Goal: Transaction & Acquisition: Purchase product/service

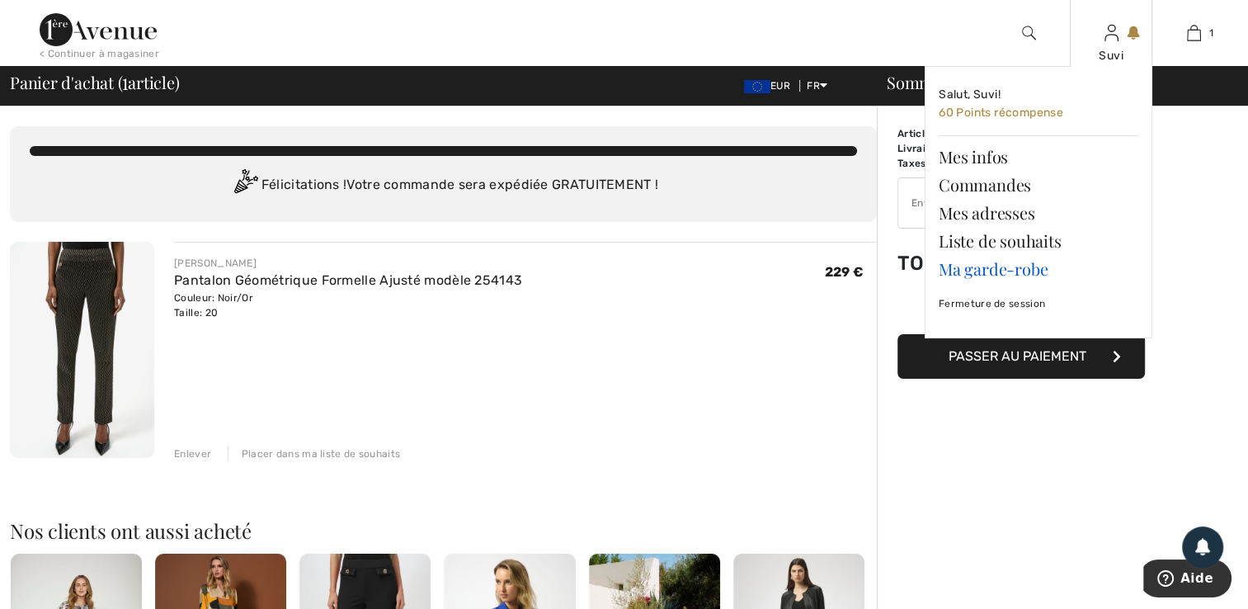
click at [1020, 269] on link "Ma garde-robe" at bounding box center [1039, 269] width 200 height 28
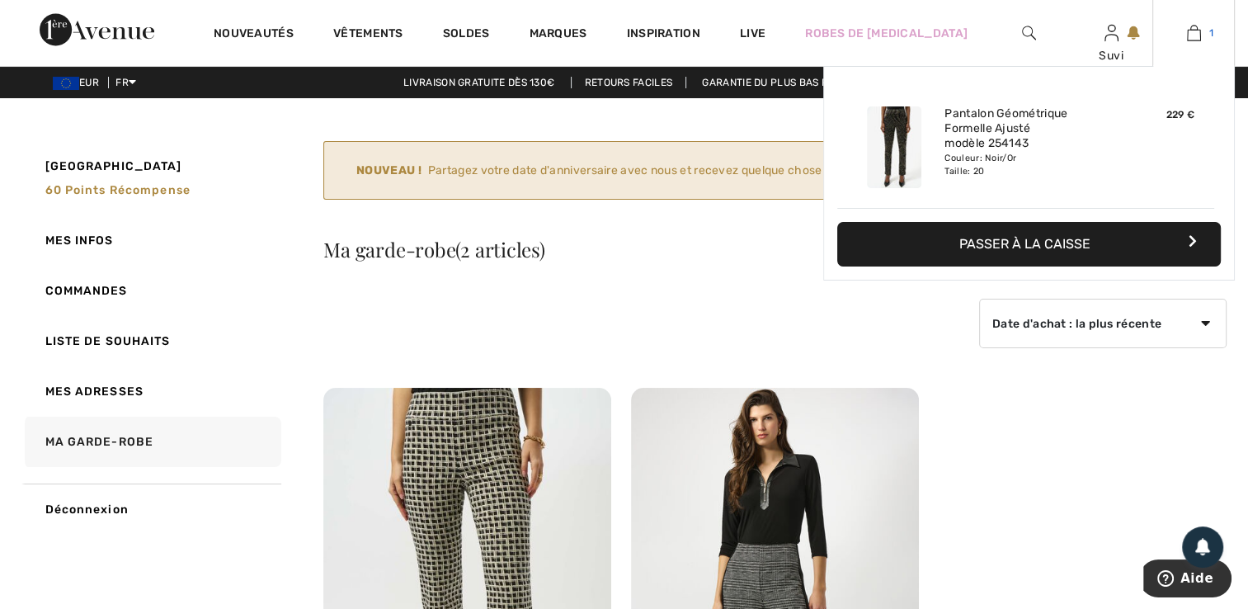
click at [1190, 30] on img at bounding box center [1194, 33] width 14 height 20
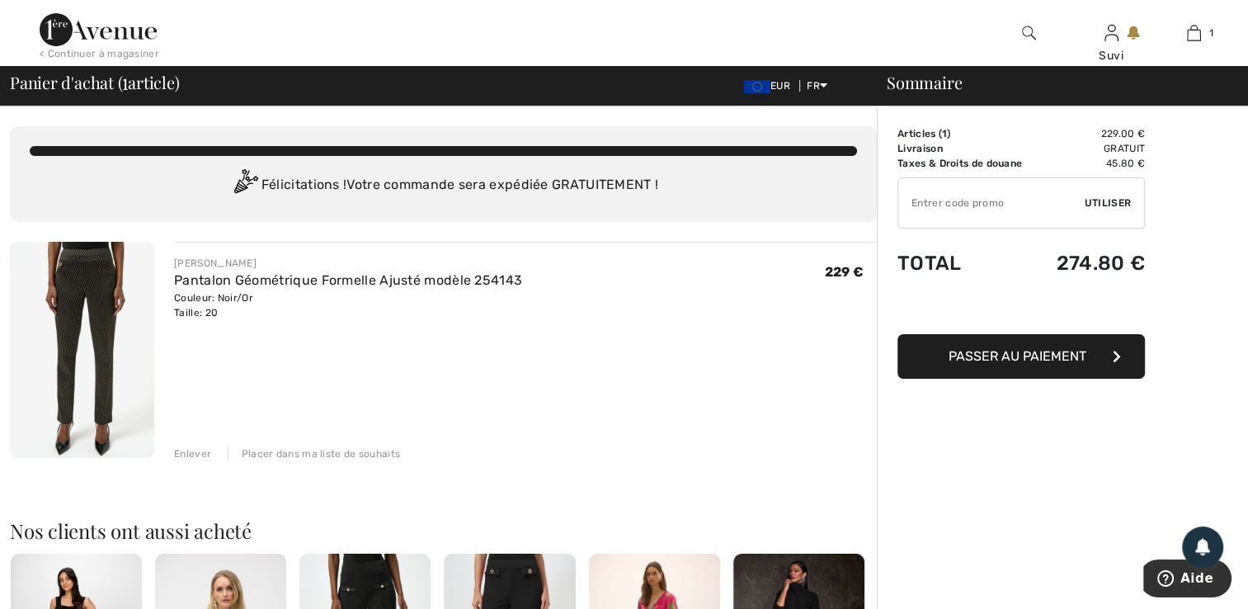
scroll to position [10, 0]
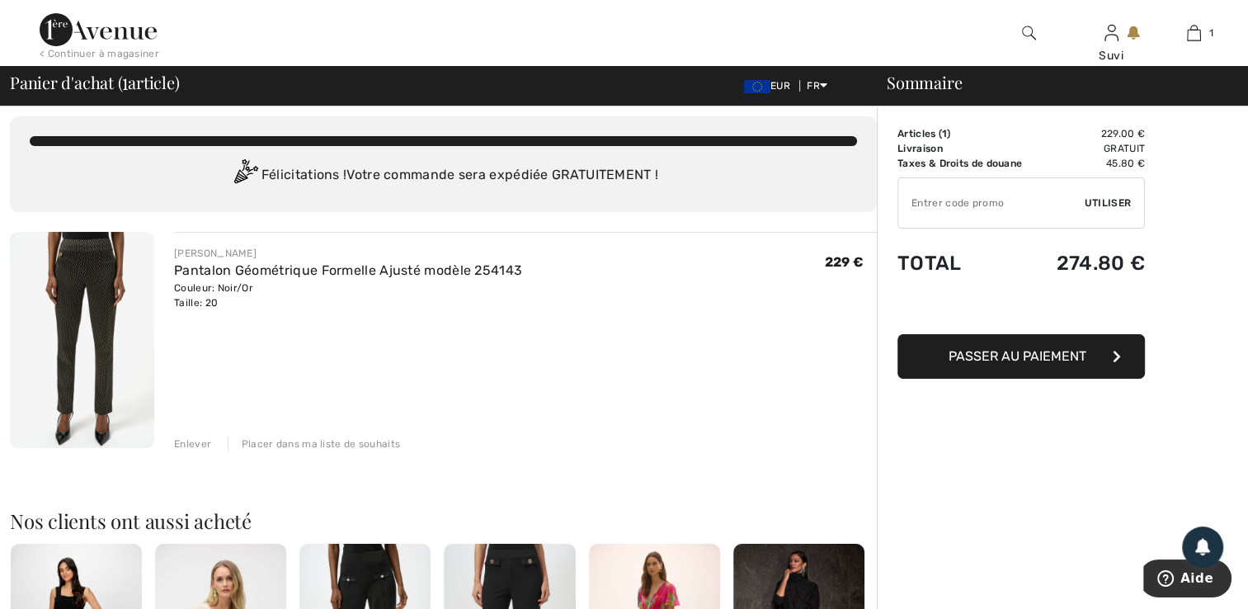
click at [113, 340] on img at bounding box center [82, 340] width 144 height 216
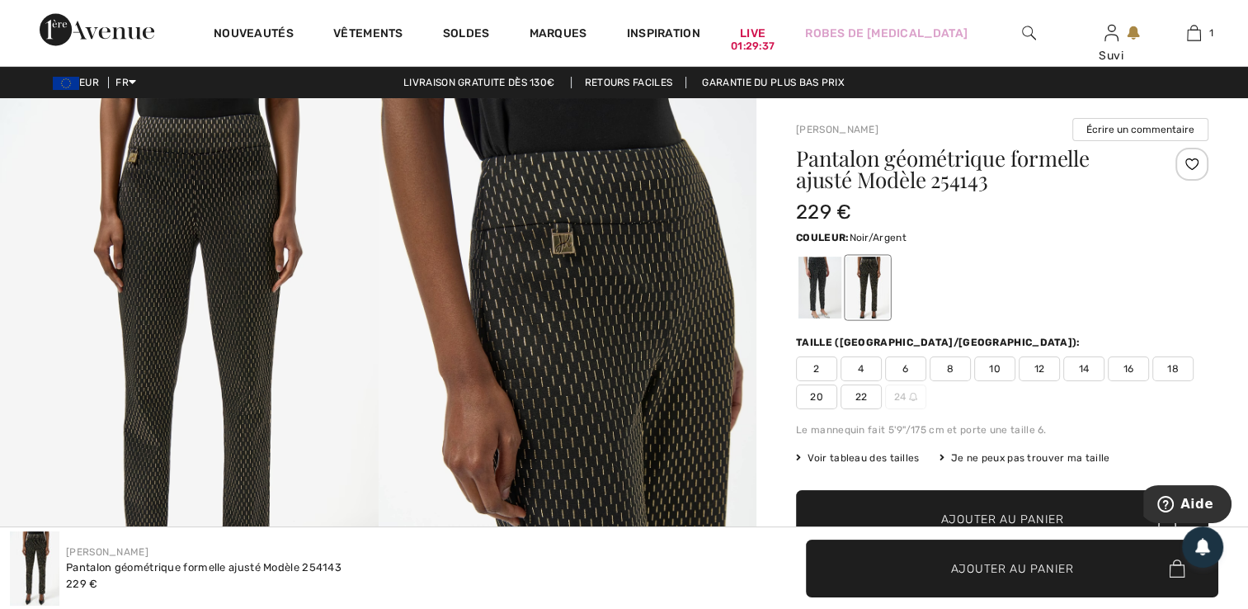
click at [814, 305] on div at bounding box center [820, 288] width 43 height 62
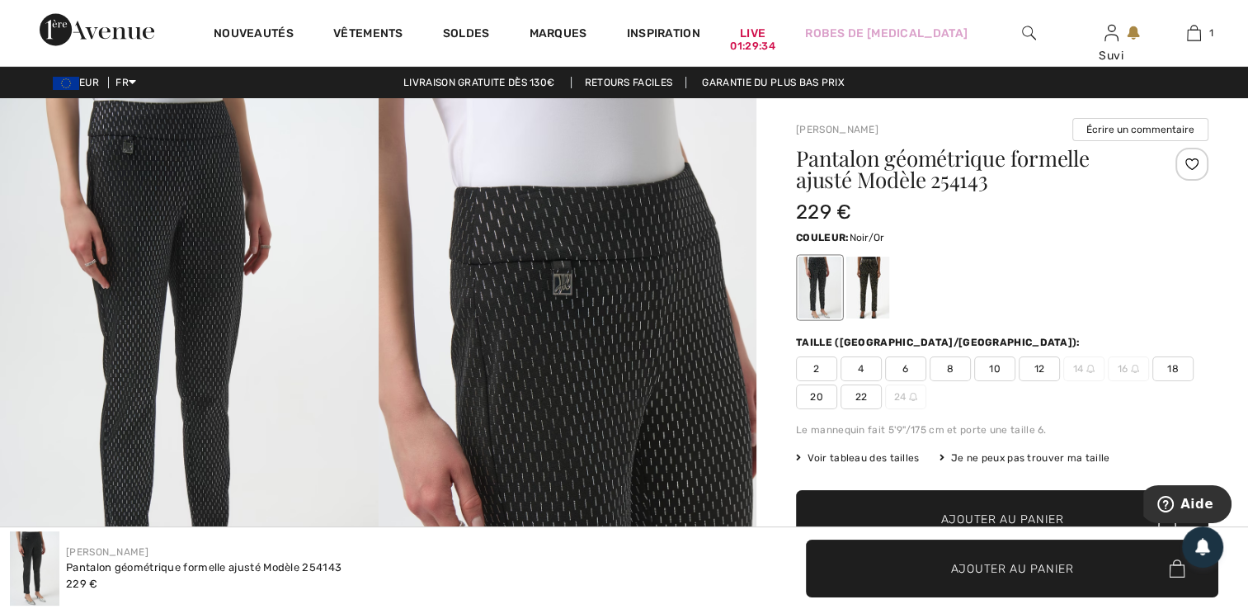
click at [878, 313] on div at bounding box center [868, 288] width 43 height 62
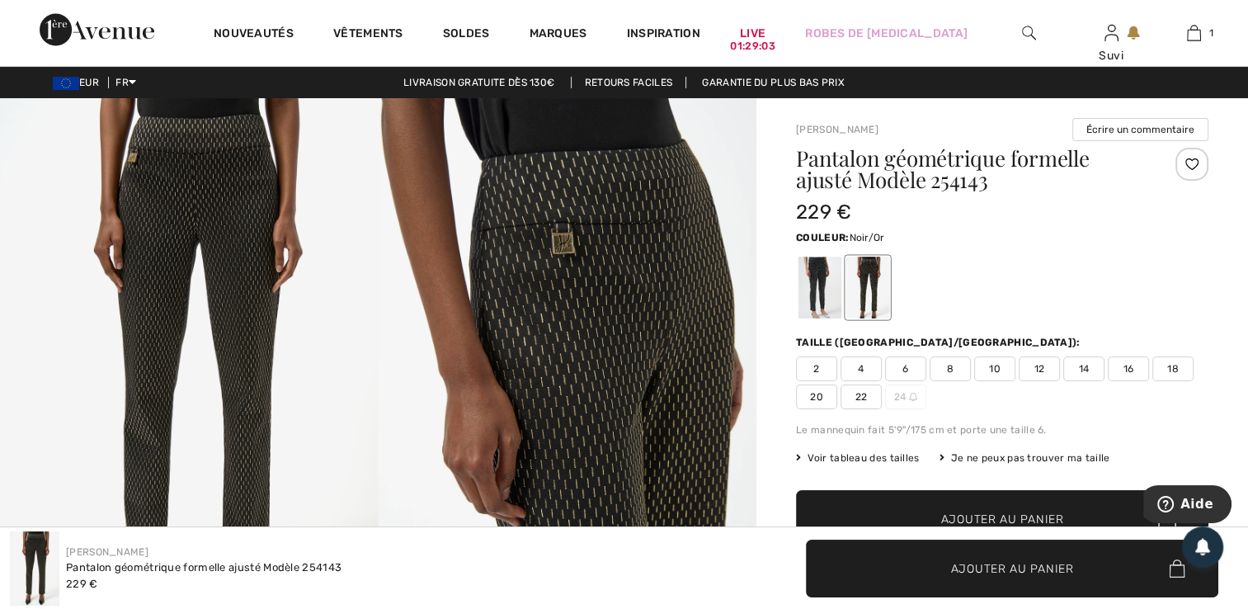
click at [610, 556] on div "Joseph Ribkoff Pantalon géométrique formelle ajusté Modèle 254143 229 €" at bounding box center [312, 568] width 605 height 74
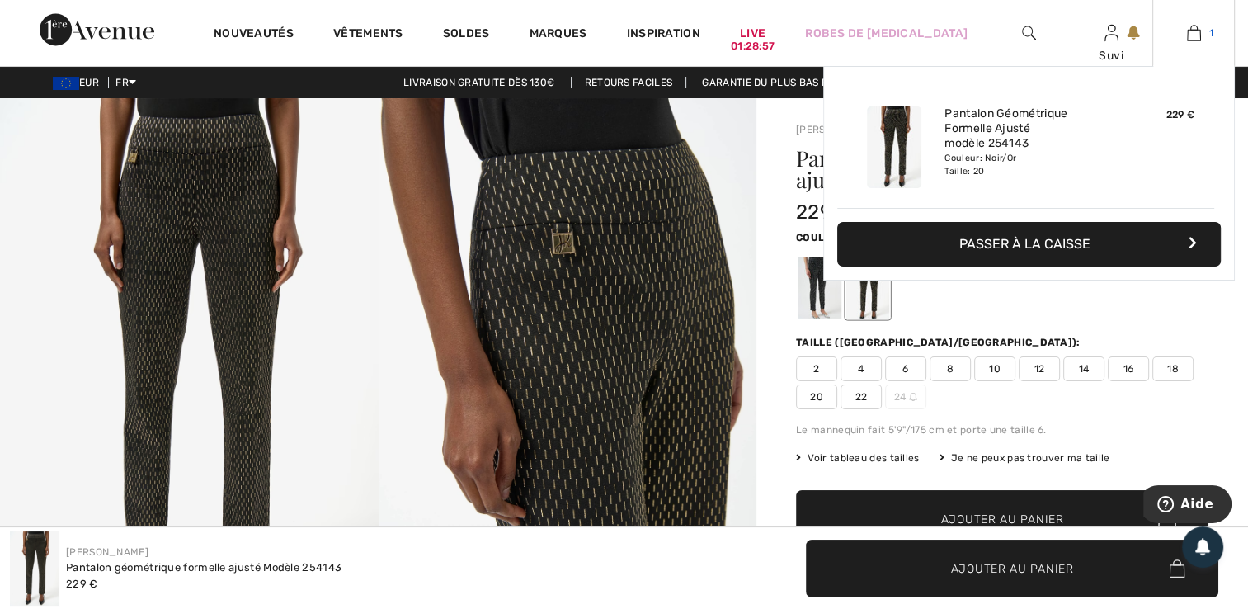
click at [1200, 38] on img at bounding box center [1194, 33] width 14 height 20
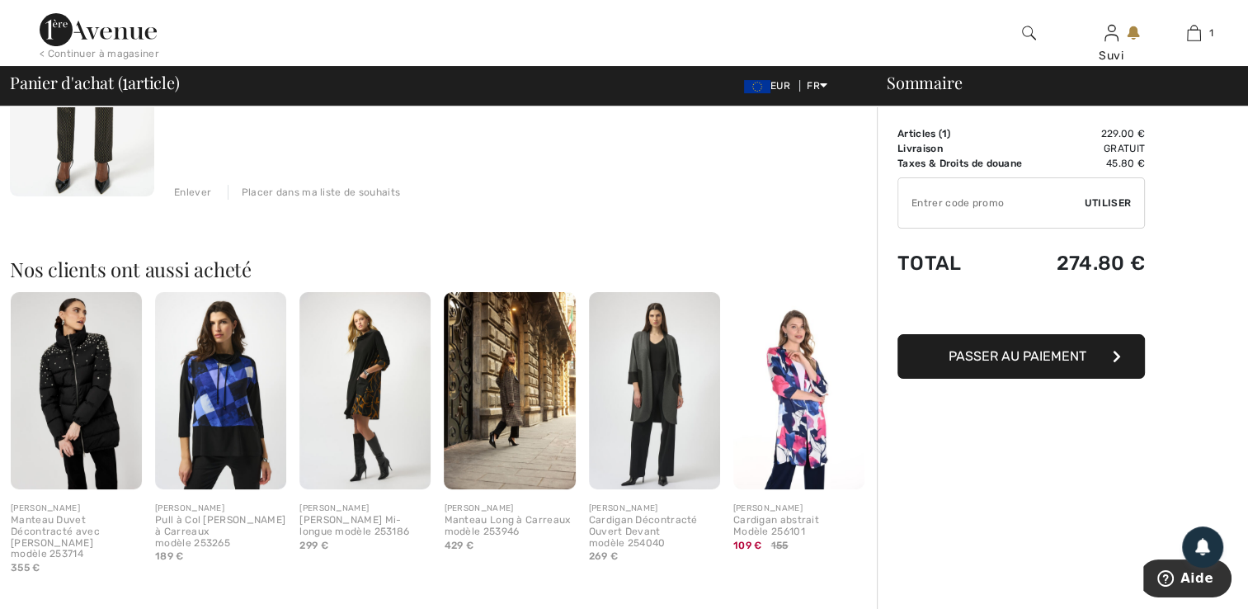
scroll to position [267, 0]
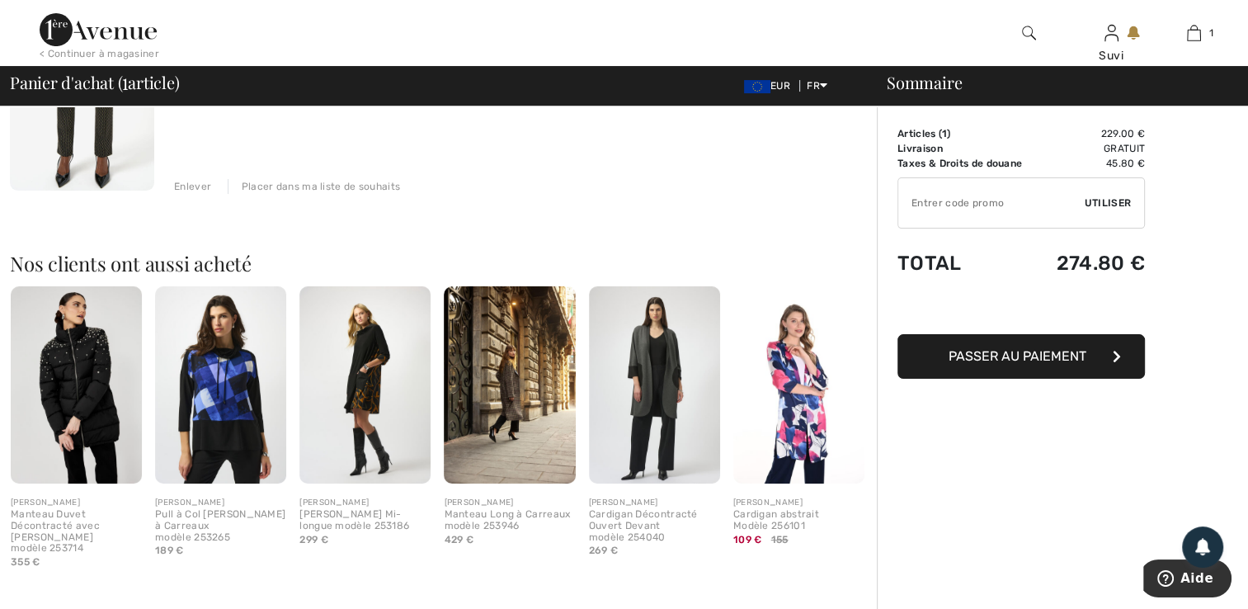
click at [645, 447] on img at bounding box center [654, 384] width 131 height 197
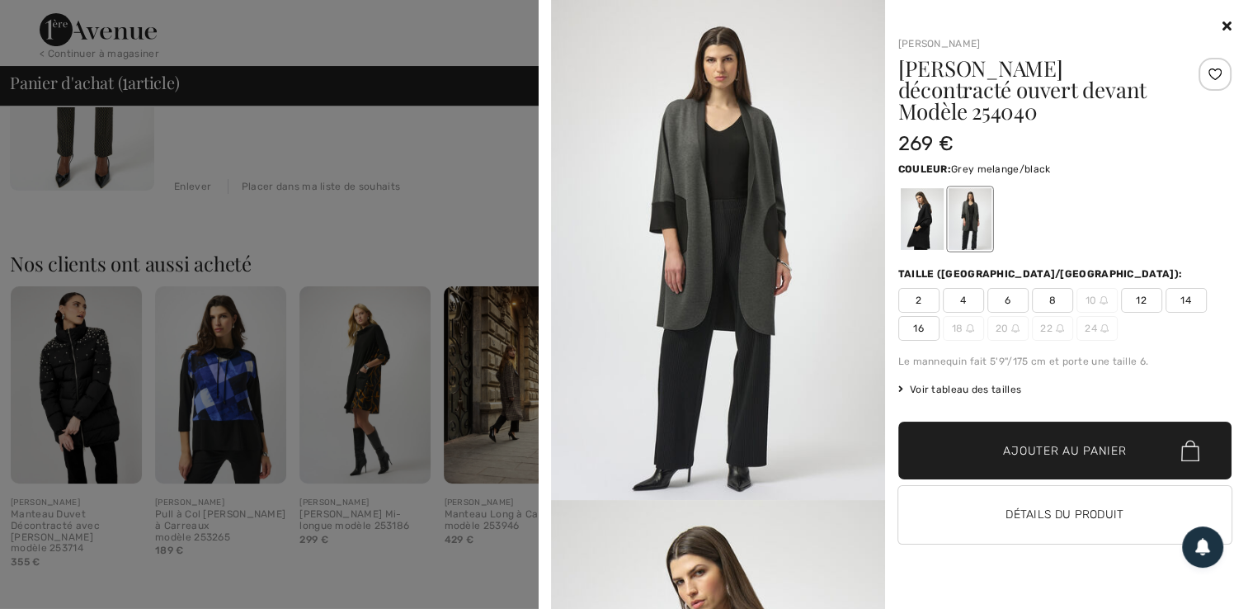
click at [762, 258] on img at bounding box center [718, 250] width 334 height 500
click at [971, 201] on div at bounding box center [969, 219] width 43 height 62
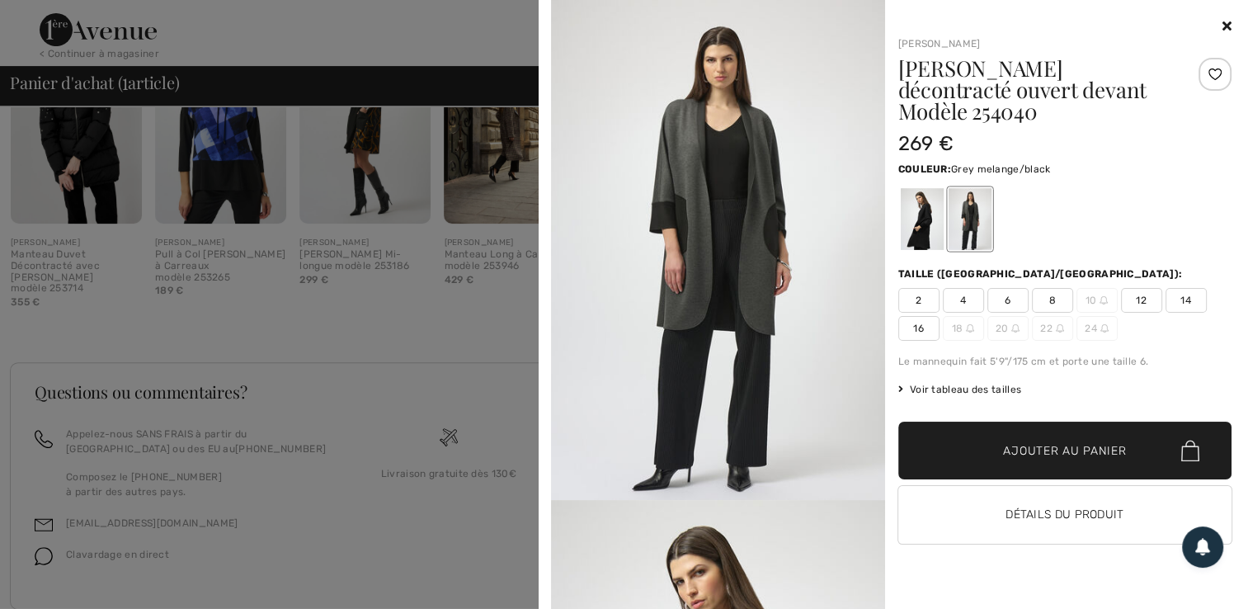
scroll to position [557, 0]
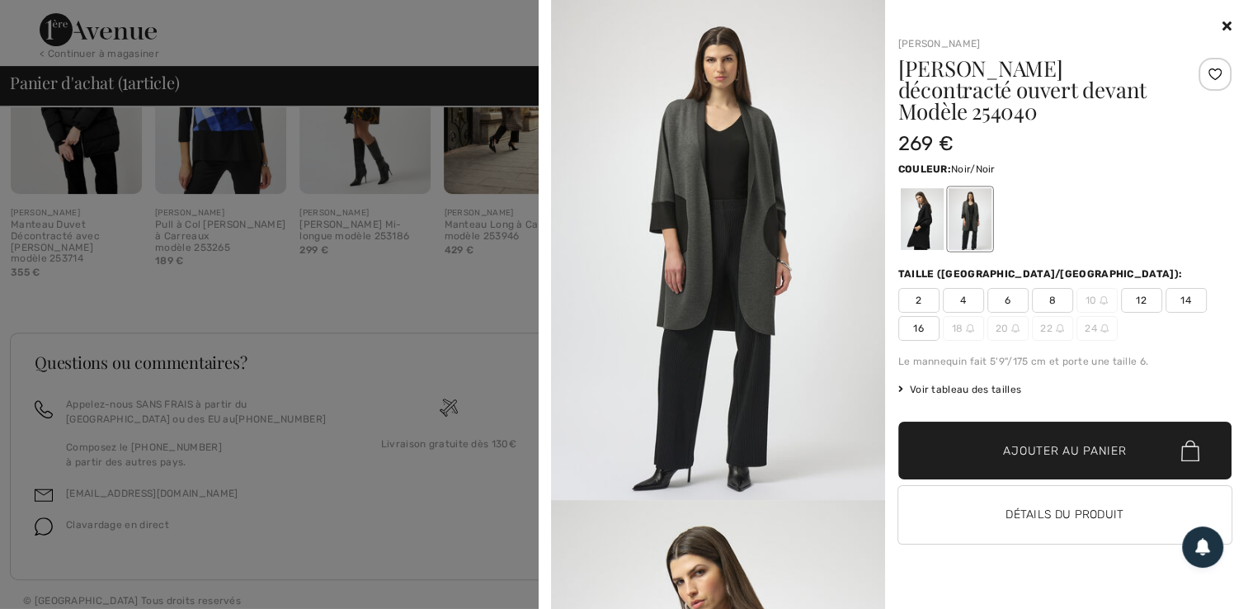
click at [900, 203] on div at bounding box center [921, 219] width 43 height 62
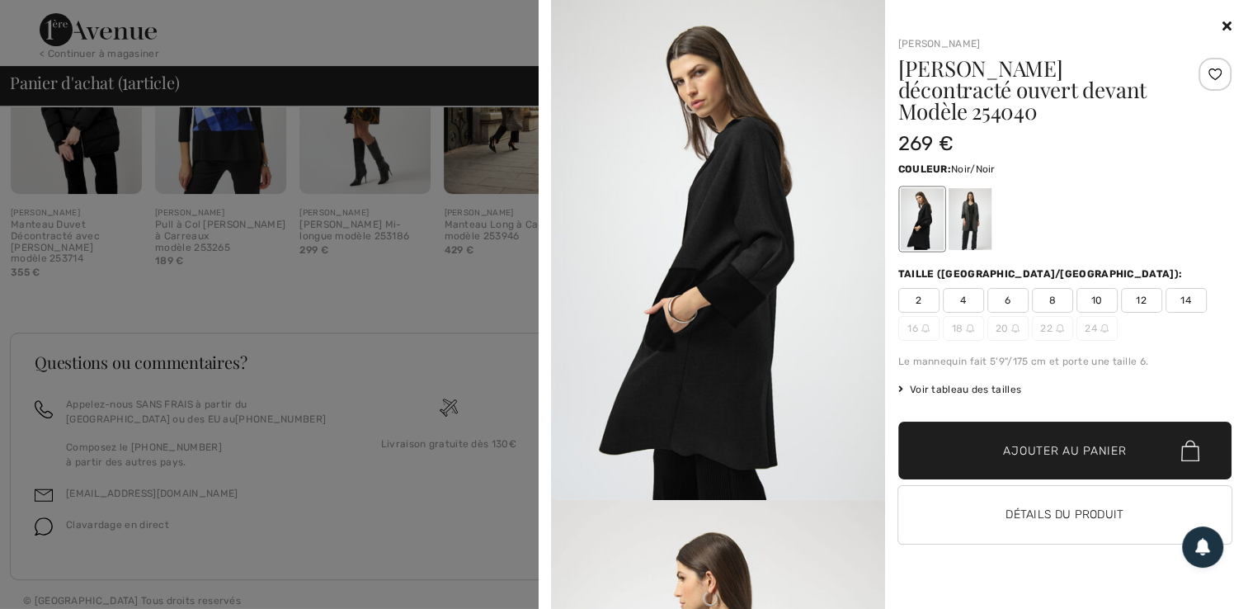
click at [1219, 21] on div at bounding box center [1066, 27] width 334 height 20
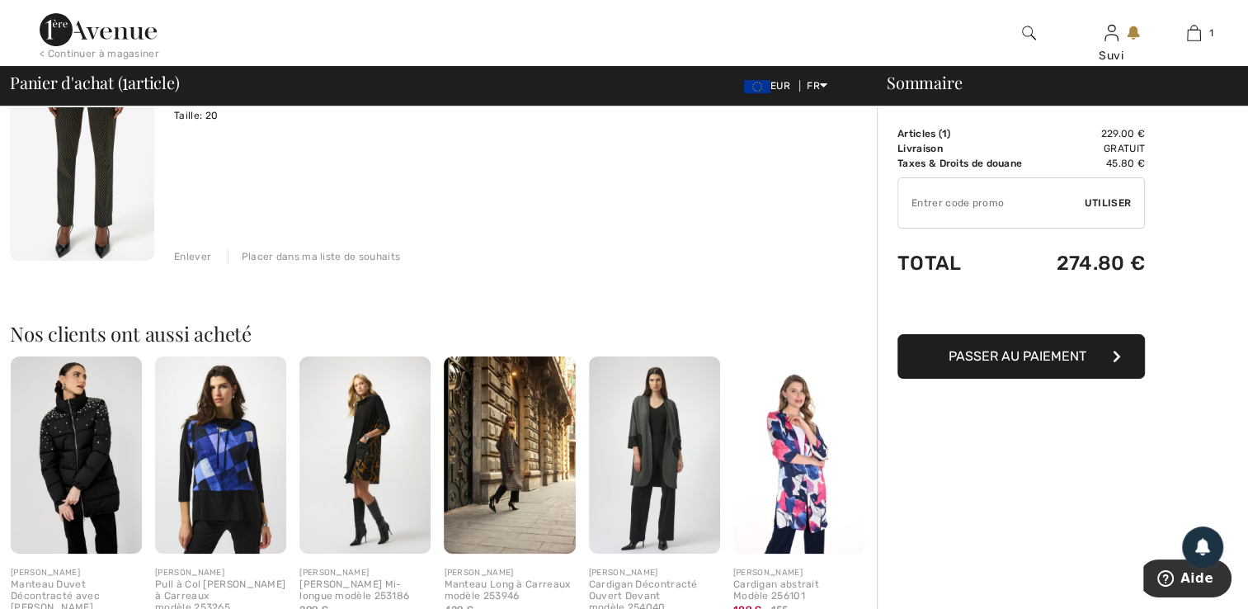
scroll to position [0, 0]
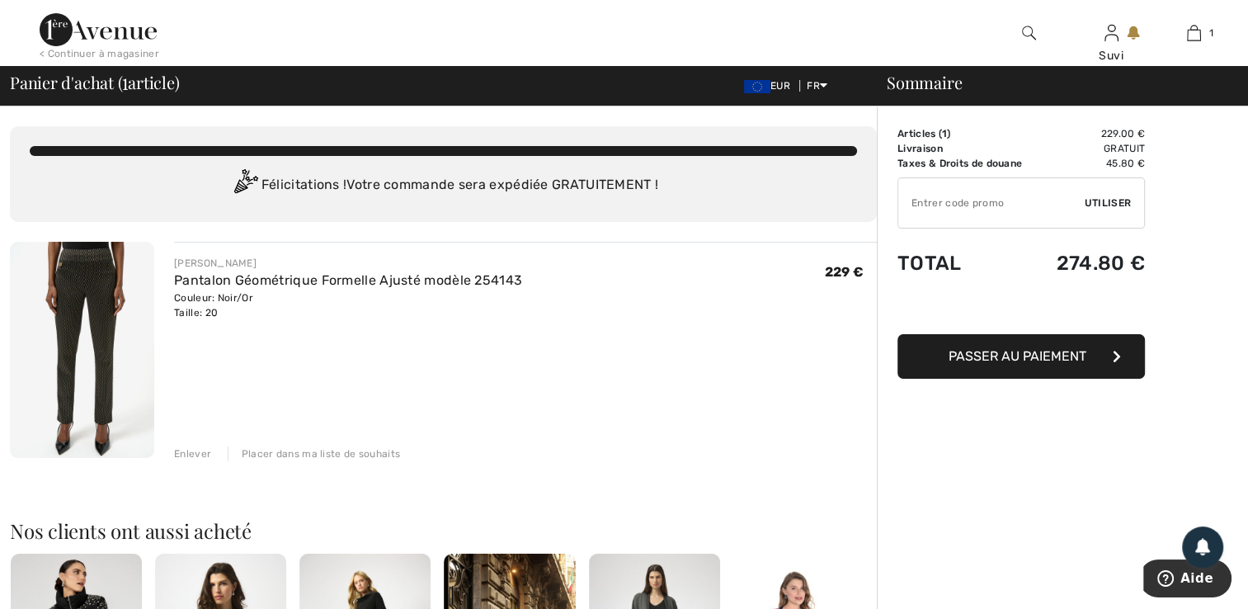
click at [79, 338] on img at bounding box center [82, 350] width 144 height 216
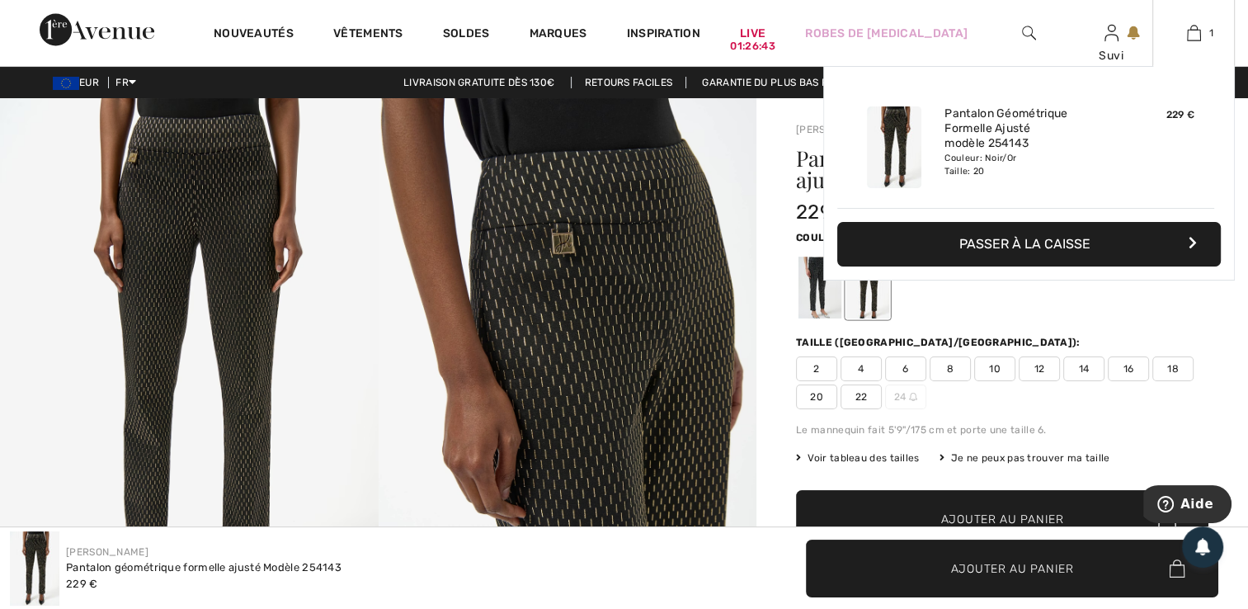
click at [1040, 233] on button "Passer à la caisse" at bounding box center [1030, 244] width 384 height 45
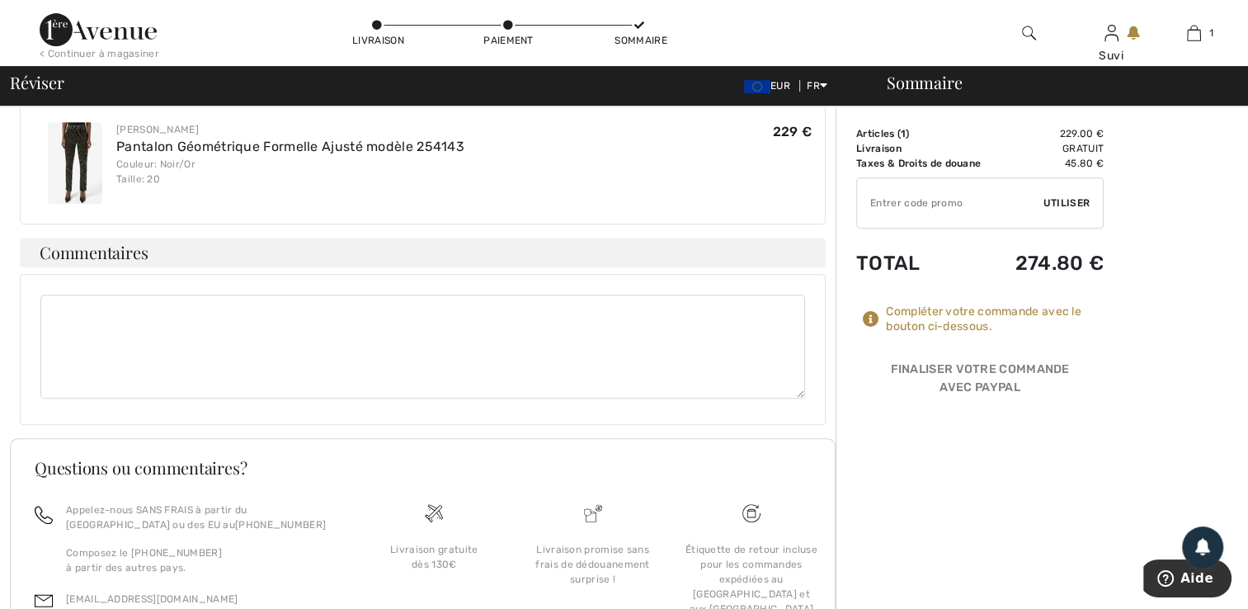
scroll to position [811, 0]
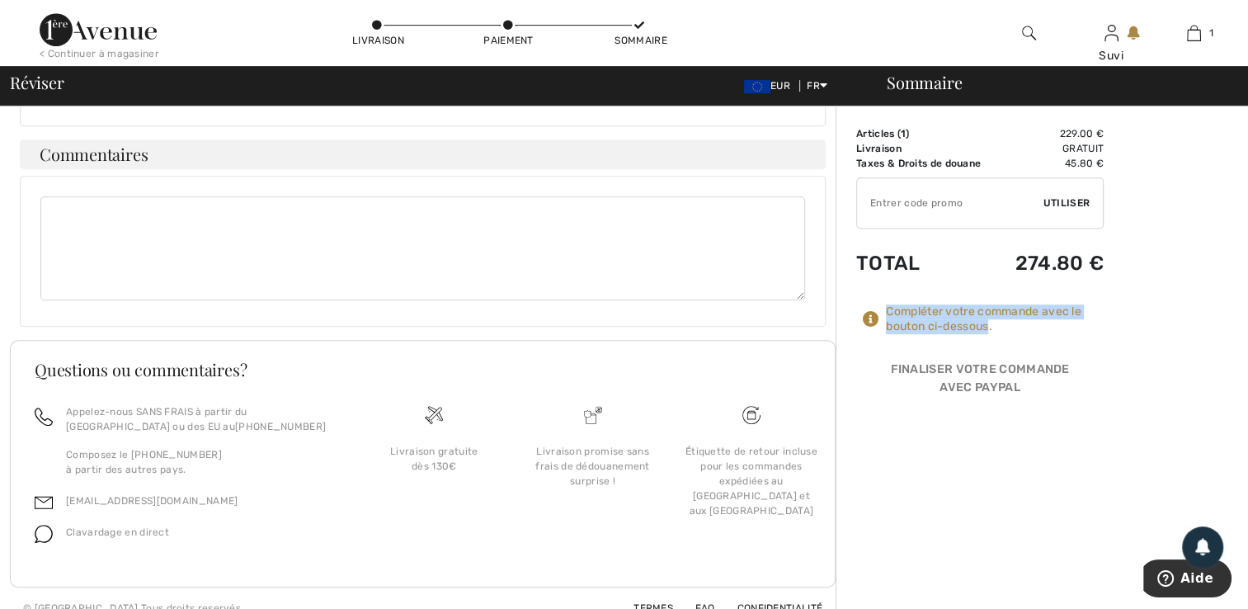
drag, startPoint x: 991, startPoint y: 328, endPoint x: 885, endPoint y: 314, distance: 107.4
click at [885, 314] on div "Compléter votre commande avec le bouton ci-dessous." at bounding box center [980, 319] width 248 height 30
drag, startPoint x: 885, startPoint y: 314, endPoint x: 921, endPoint y: 323, distance: 37.4
copy div "Compléter votre commande avec le bouton ci-dessous"
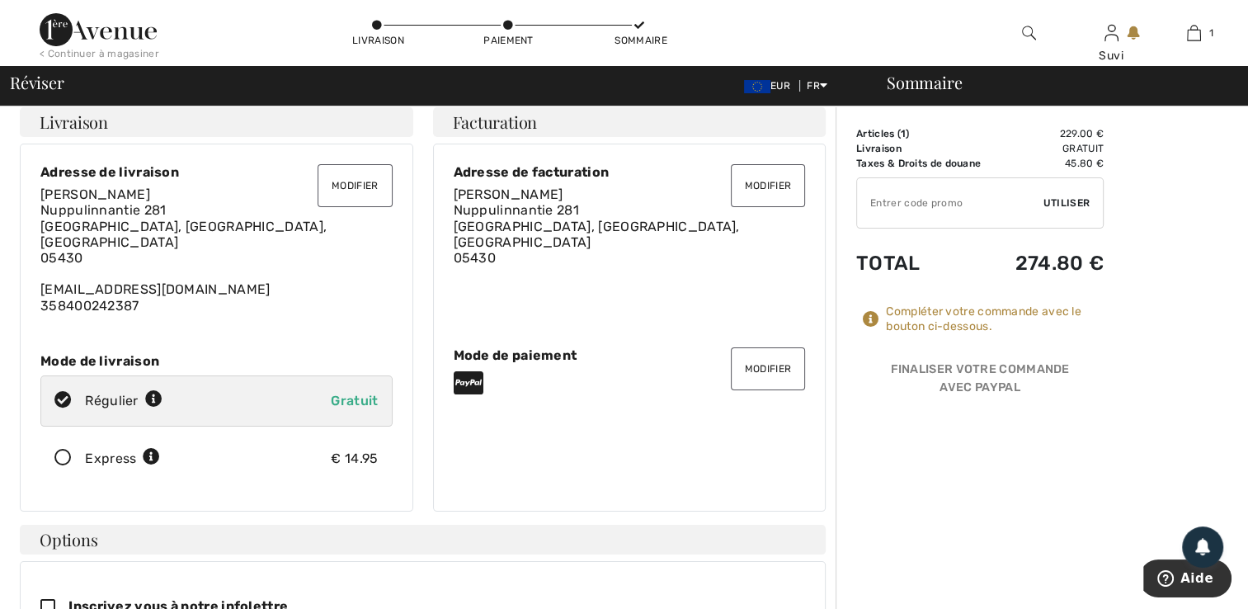
scroll to position [0, 0]
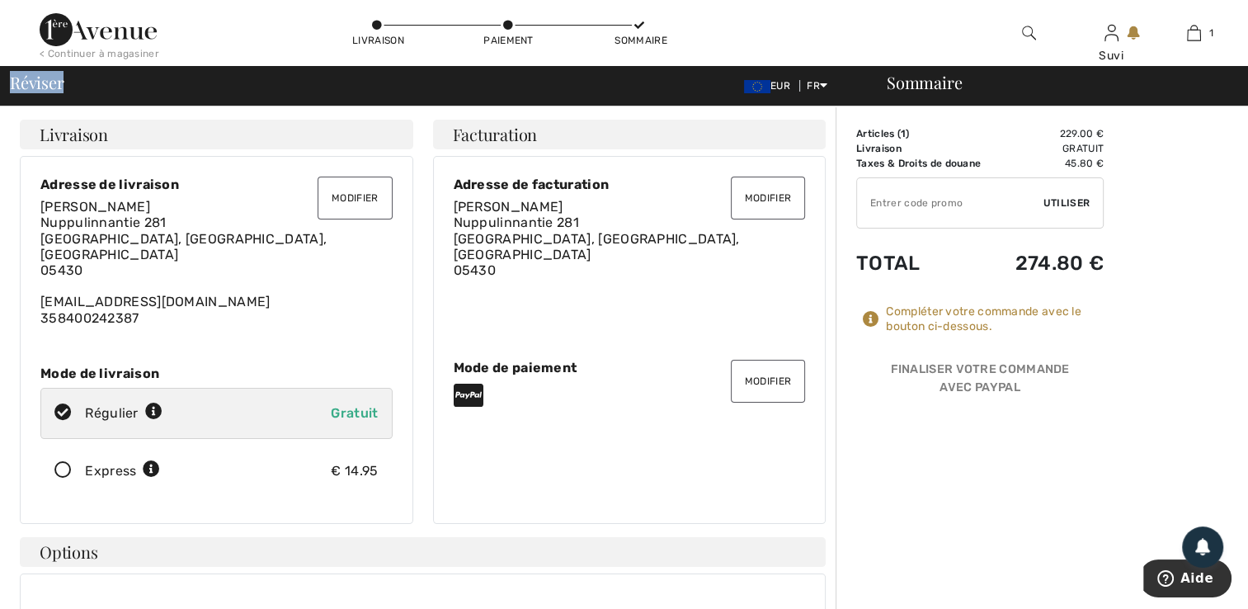
drag, startPoint x: 76, startPoint y: 87, endPoint x: -3, endPoint y: 71, distance: 80.7
click at [0, 71] on html "Nous respectons votre vie privée. Nous utilisons des cookies pour améliorer vot…" at bounding box center [624, 304] width 1248 height 609
copy span "Réviser"
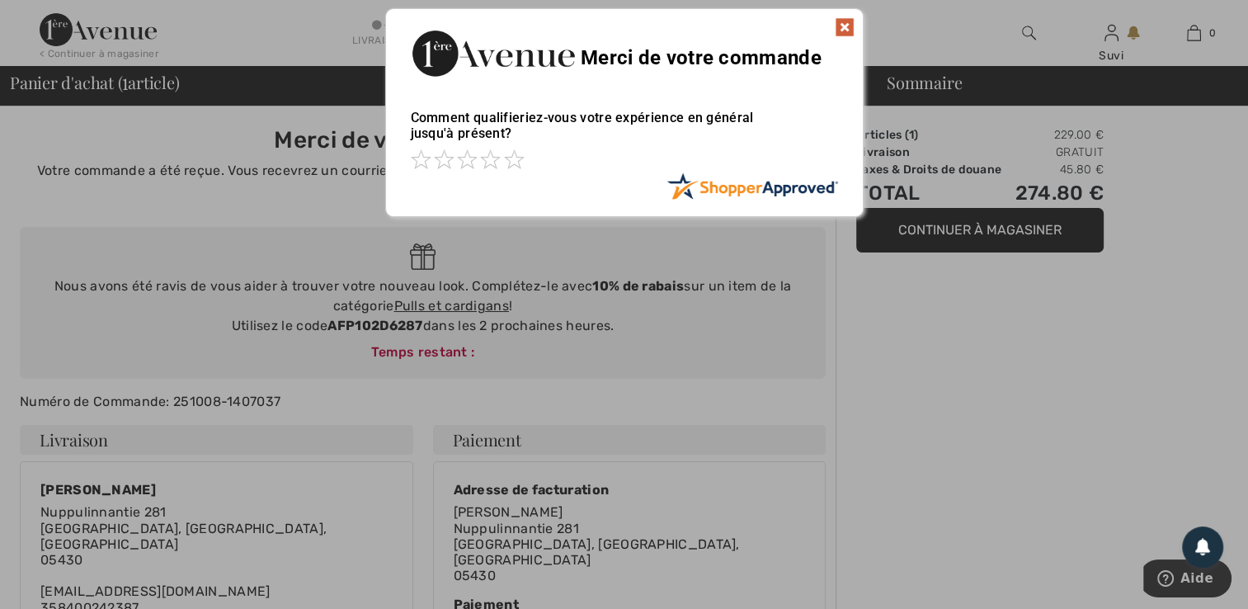
click at [845, 33] on img at bounding box center [845, 27] width 20 height 20
